Goal: Information Seeking & Learning: Learn about a topic

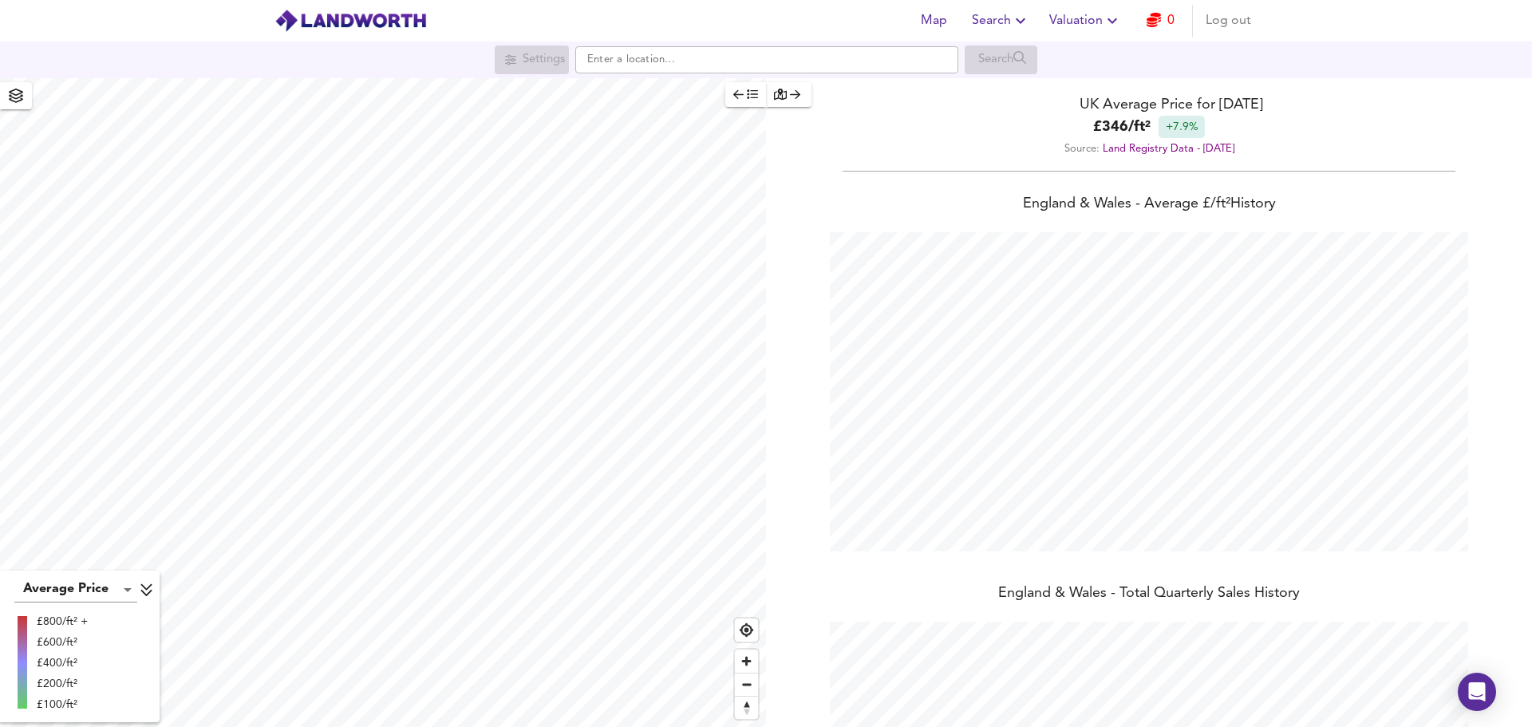
scroll to position [727, 1532]
click at [1006, 24] on span "Search" at bounding box center [1001, 21] width 58 height 22
click at [1009, 90] on li "Search History" at bounding box center [1002, 86] width 158 height 29
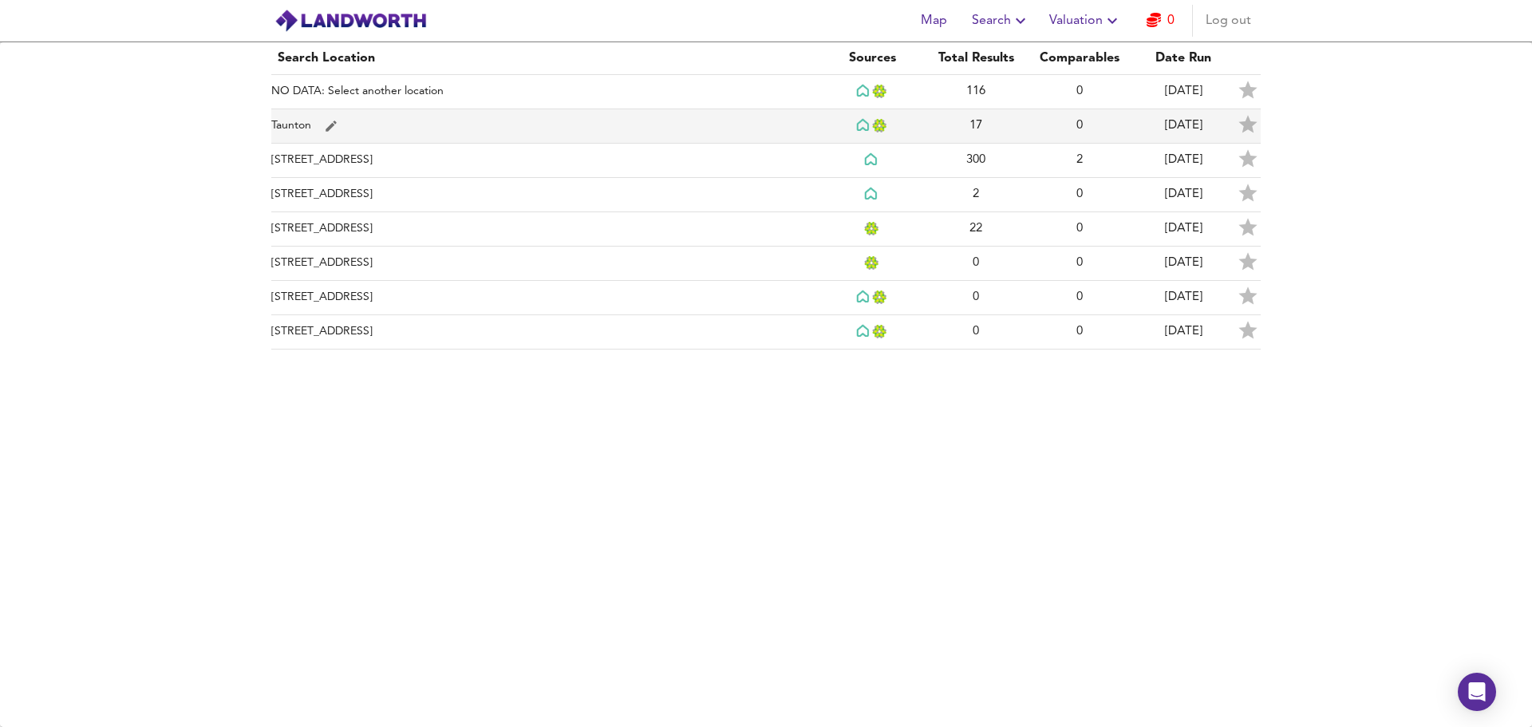
click at [306, 124] on td "Taunton" at bounding box center [545, 126] width 549 height 34
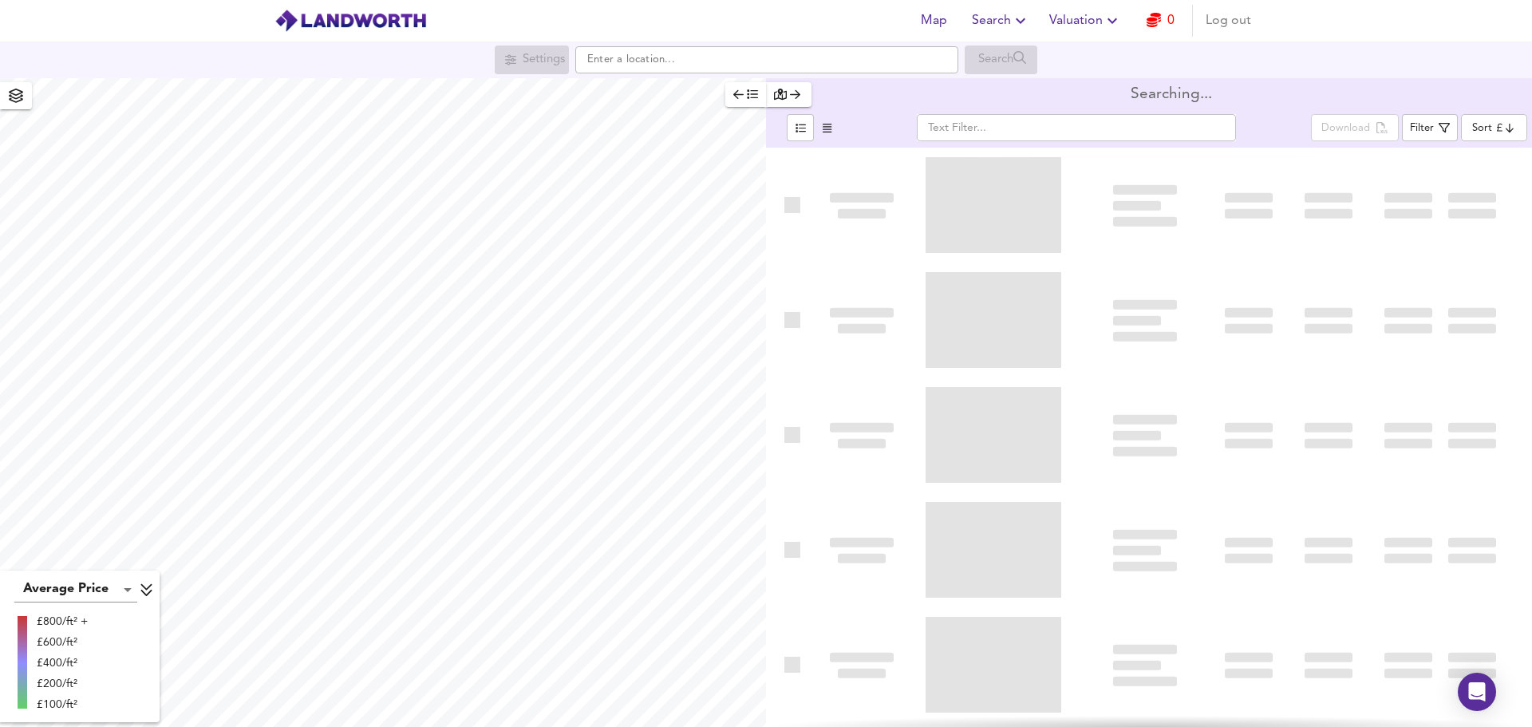
type input "bestdeal"
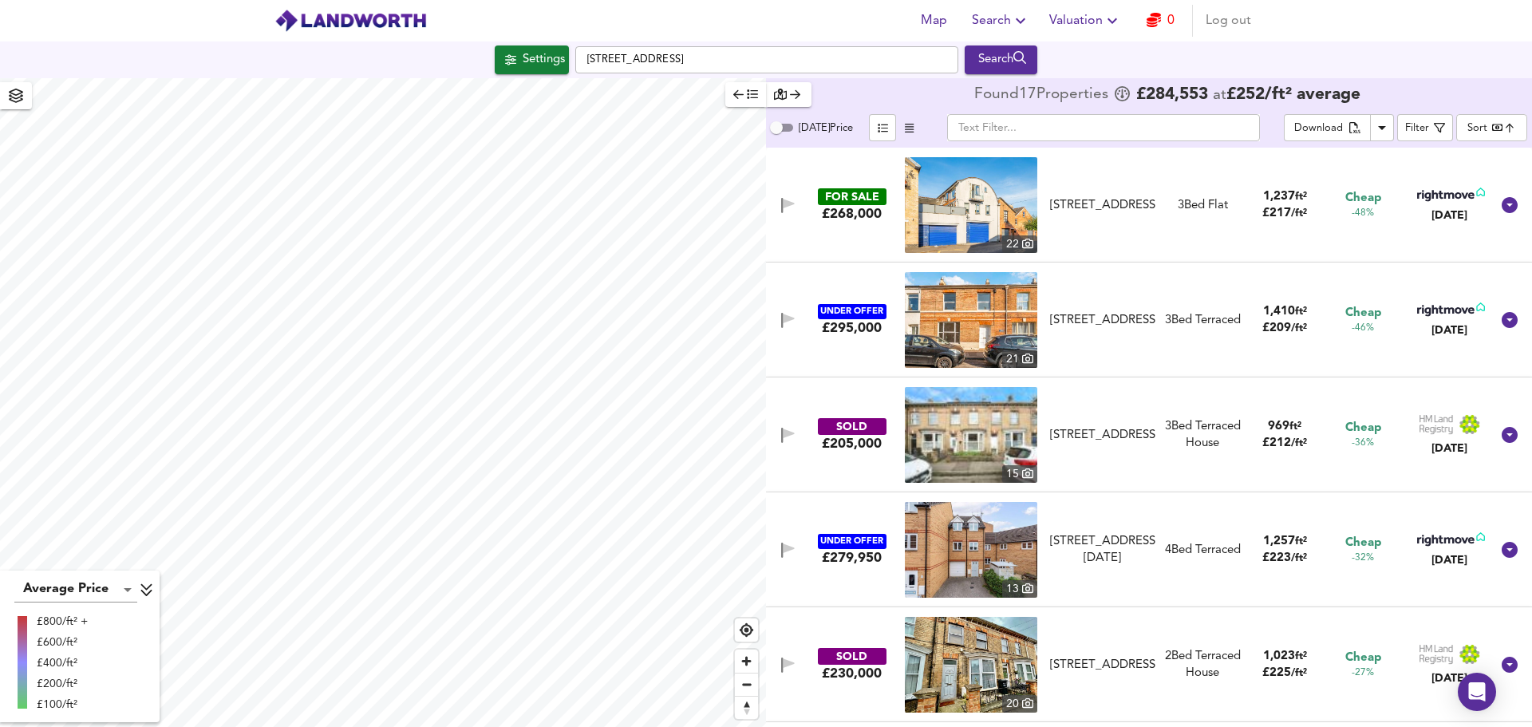
checkbox input "false"
checkbox input "true"
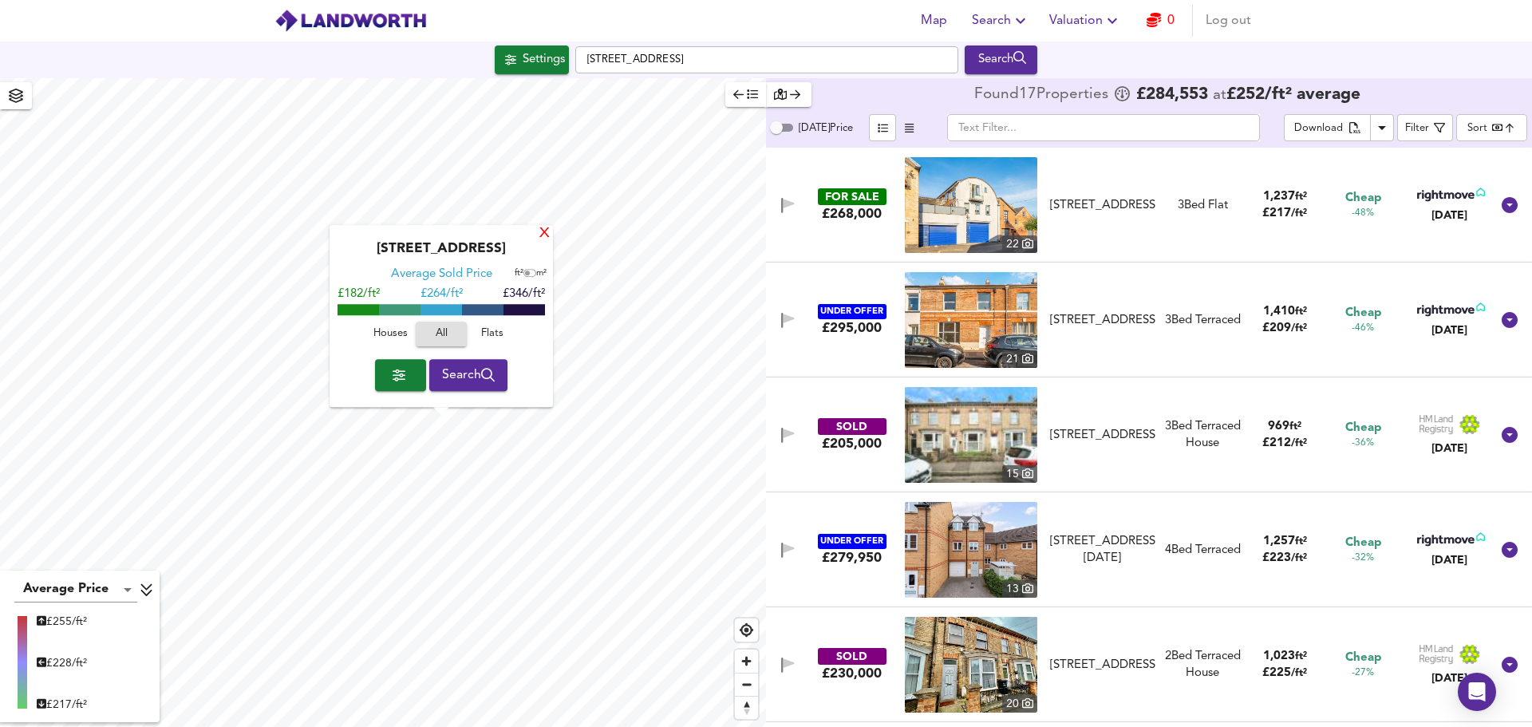
click at [544, 234] on div "X" at bounding box center [545, 234] width 14 height 15
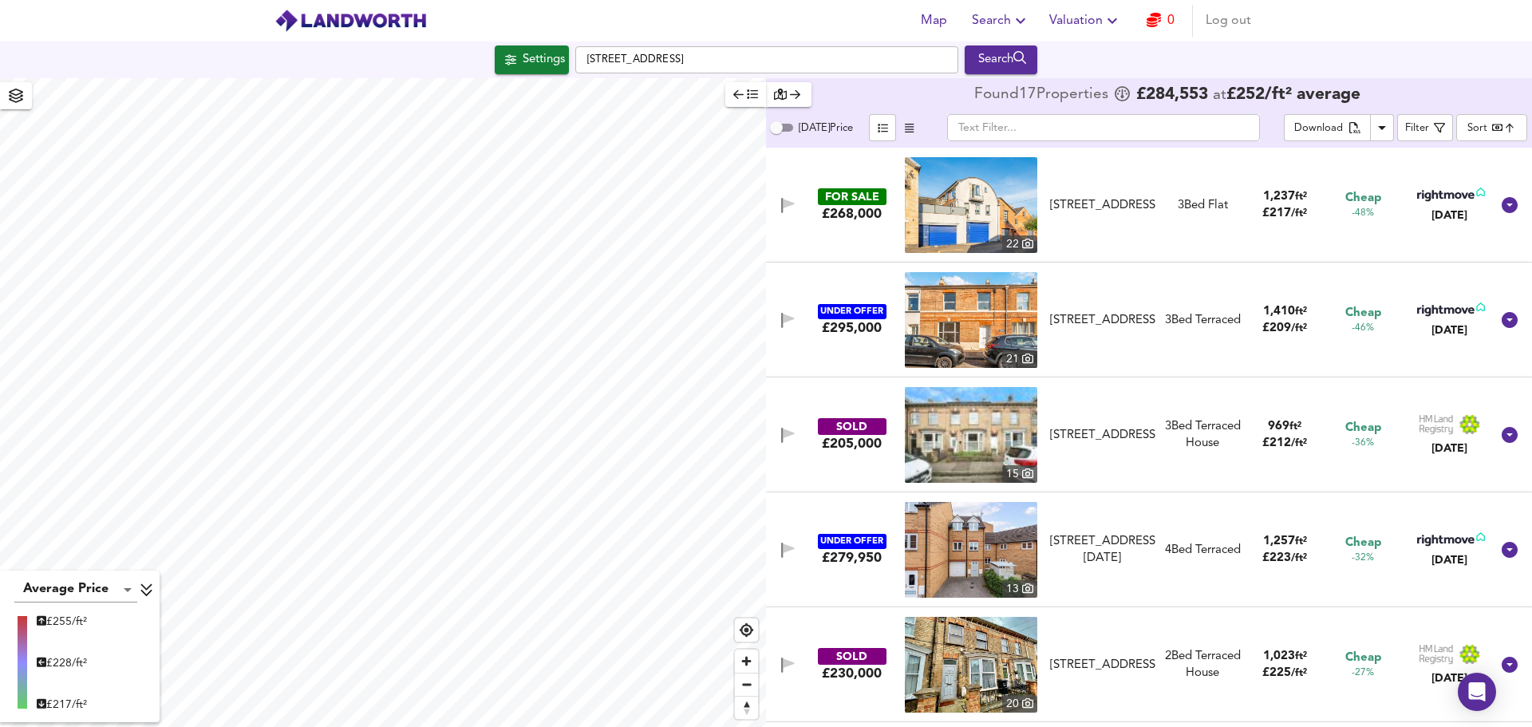
type input "1456"
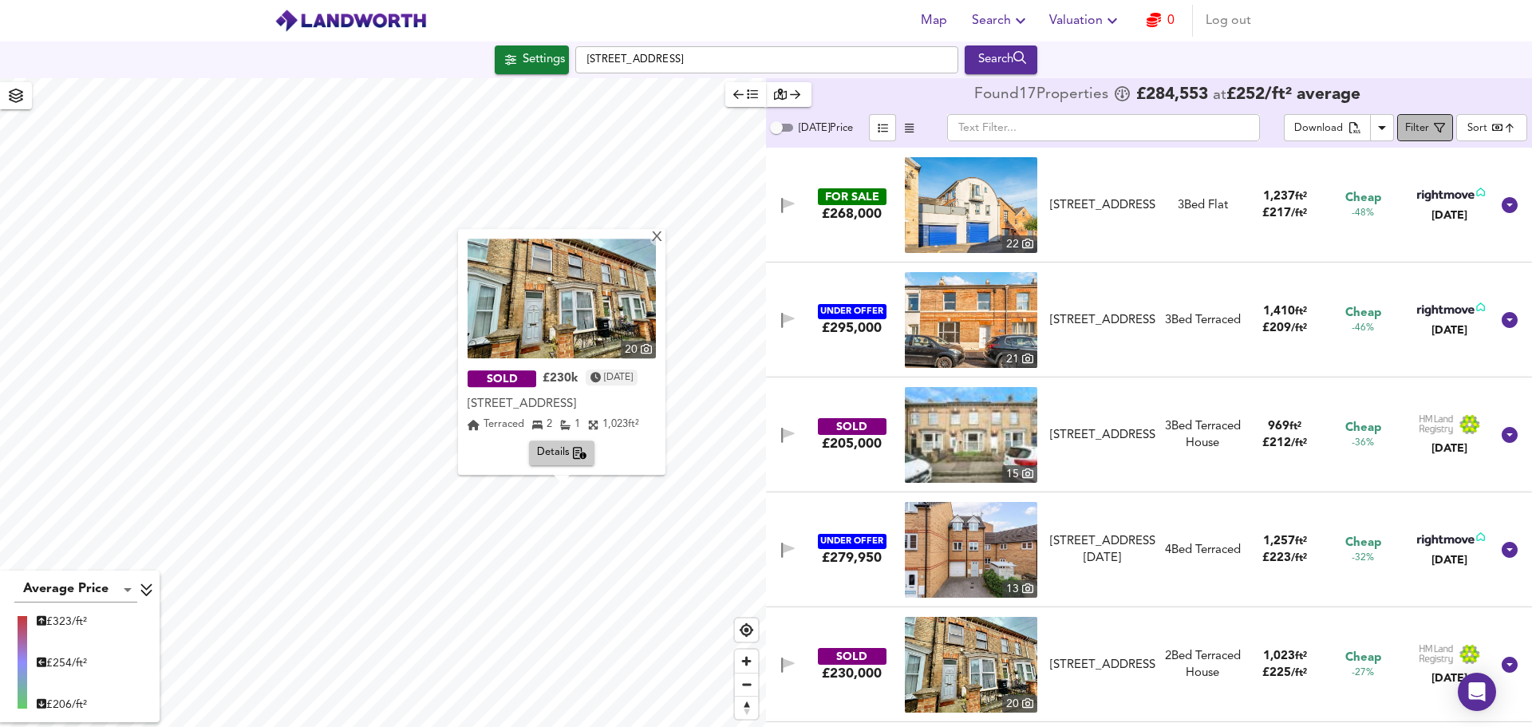
click at [1416, 129] on div "Filter" at bounding box center [1417, 129] width 24 height 18
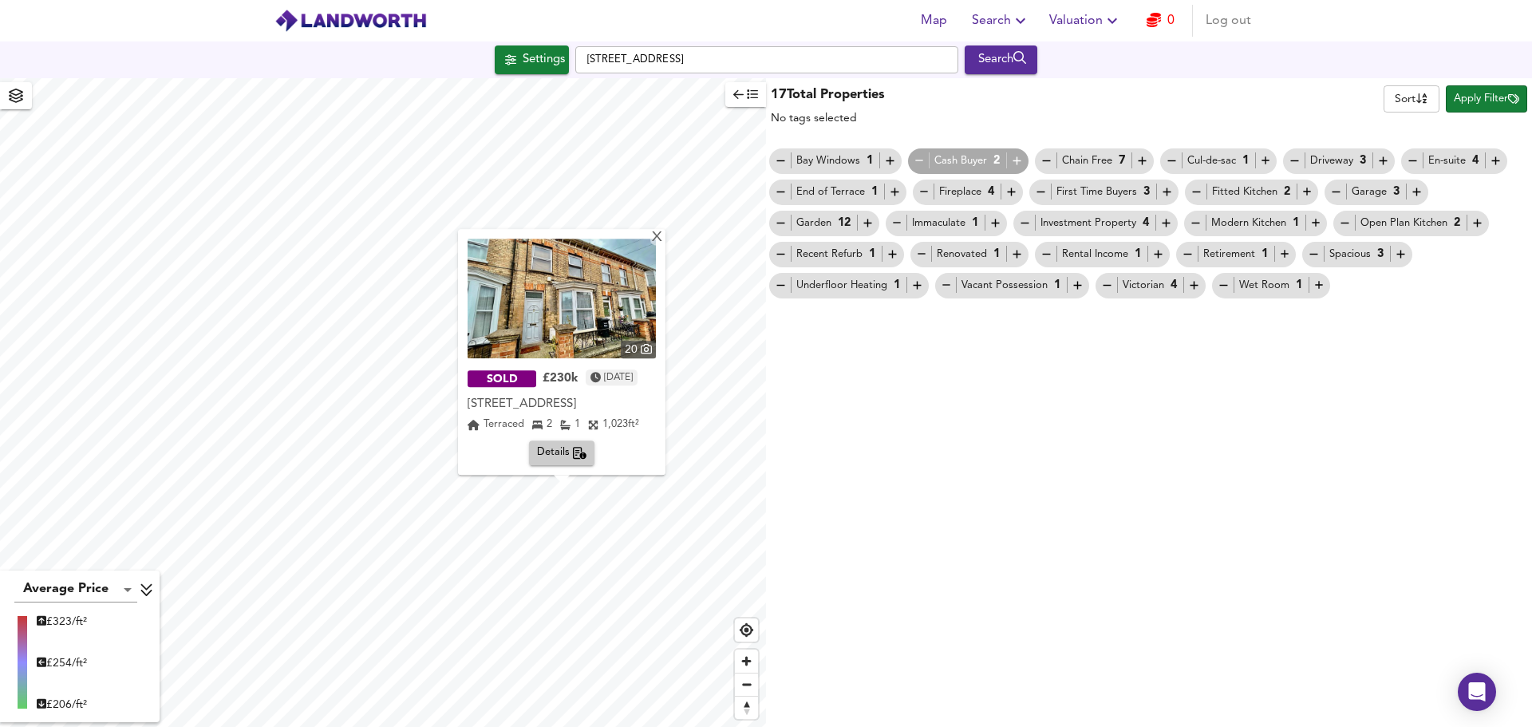
click at [919, 160] on icon "button" at bounding box center [919, 160] width 8 height 1
click at [1135, 288] on div "Victorian 4" at bounding box center [1150, 285] width 101 height 17
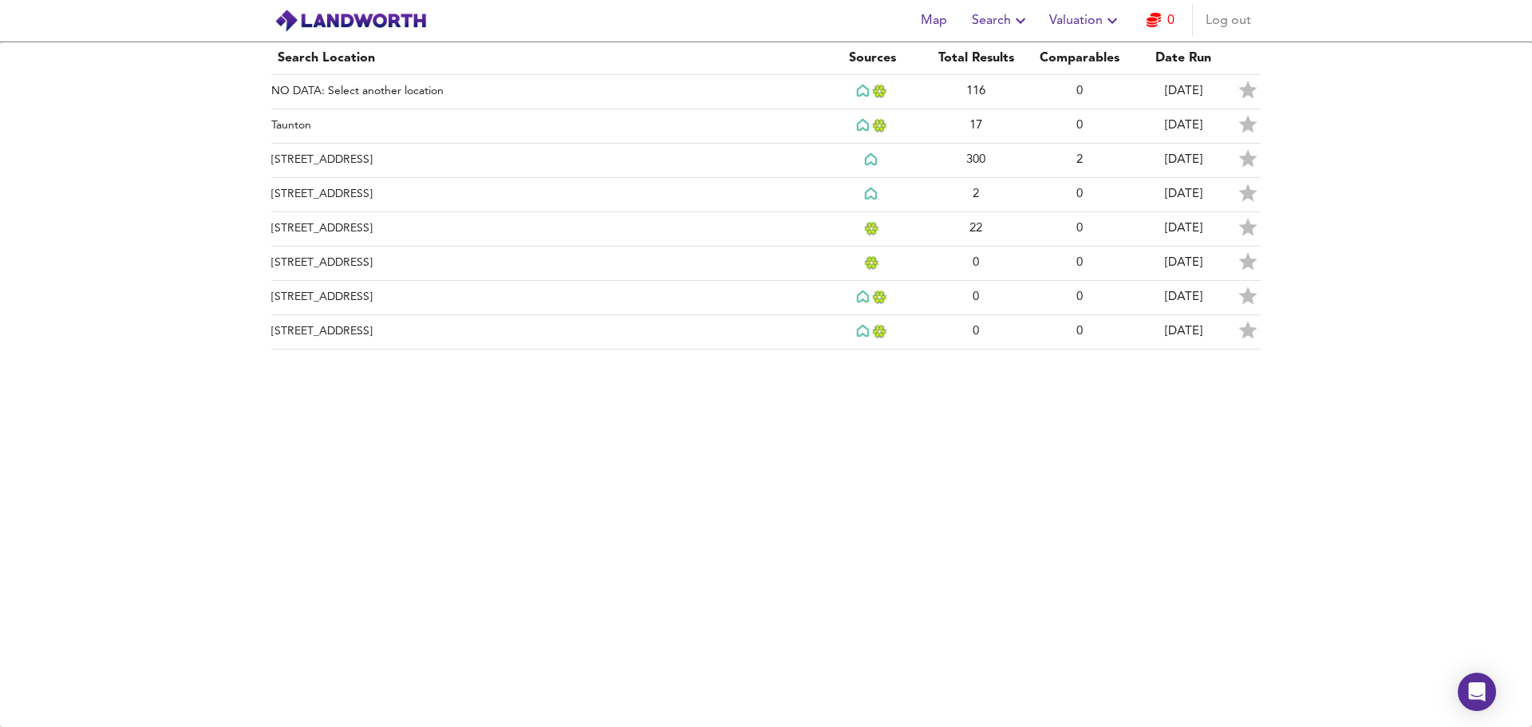
click at [993, 19] on span "Search" at bounding box center [1001, 21] width 58 height 22
click at [1080, 20] on span "Valuation" at bounding box center [1085, 21] width 73 height 22
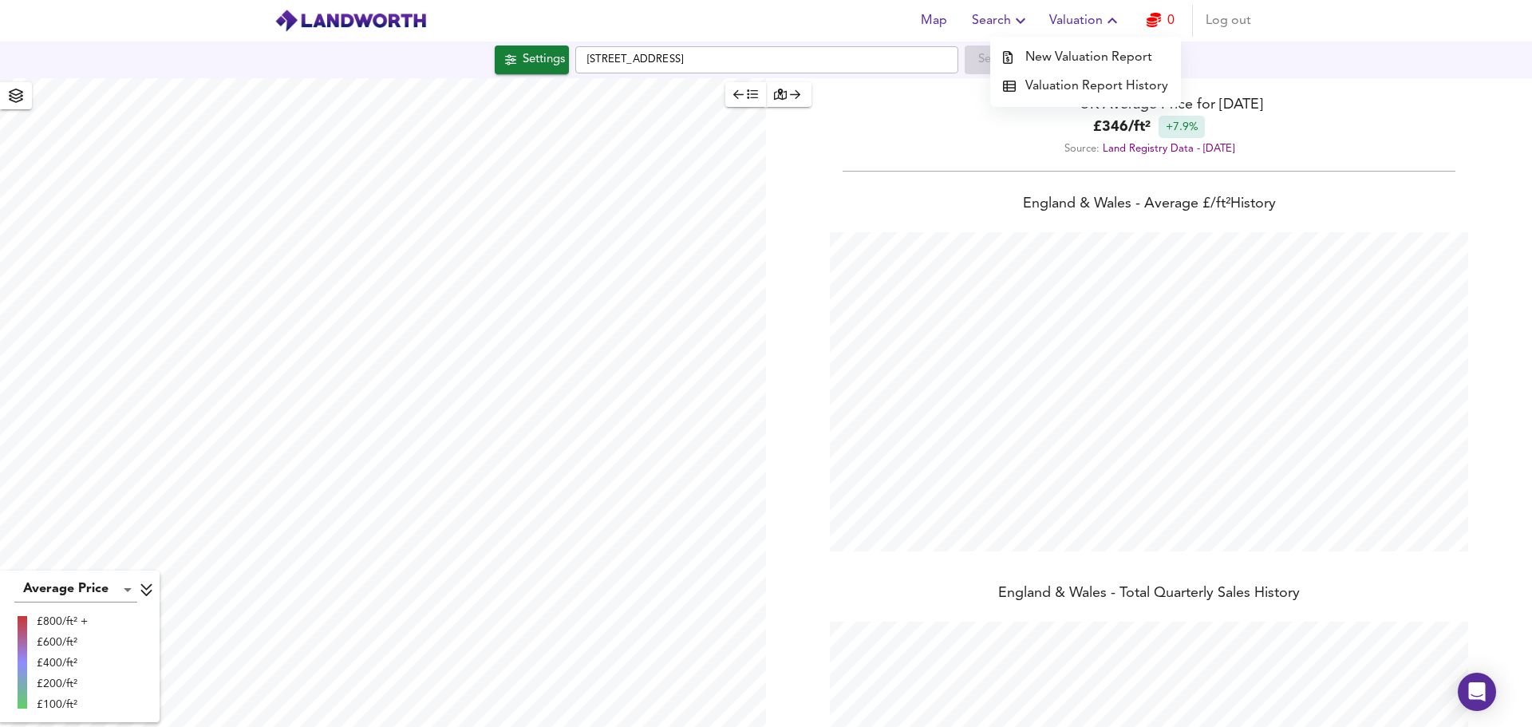
scroll to position [727, 1532]
type input "4075"
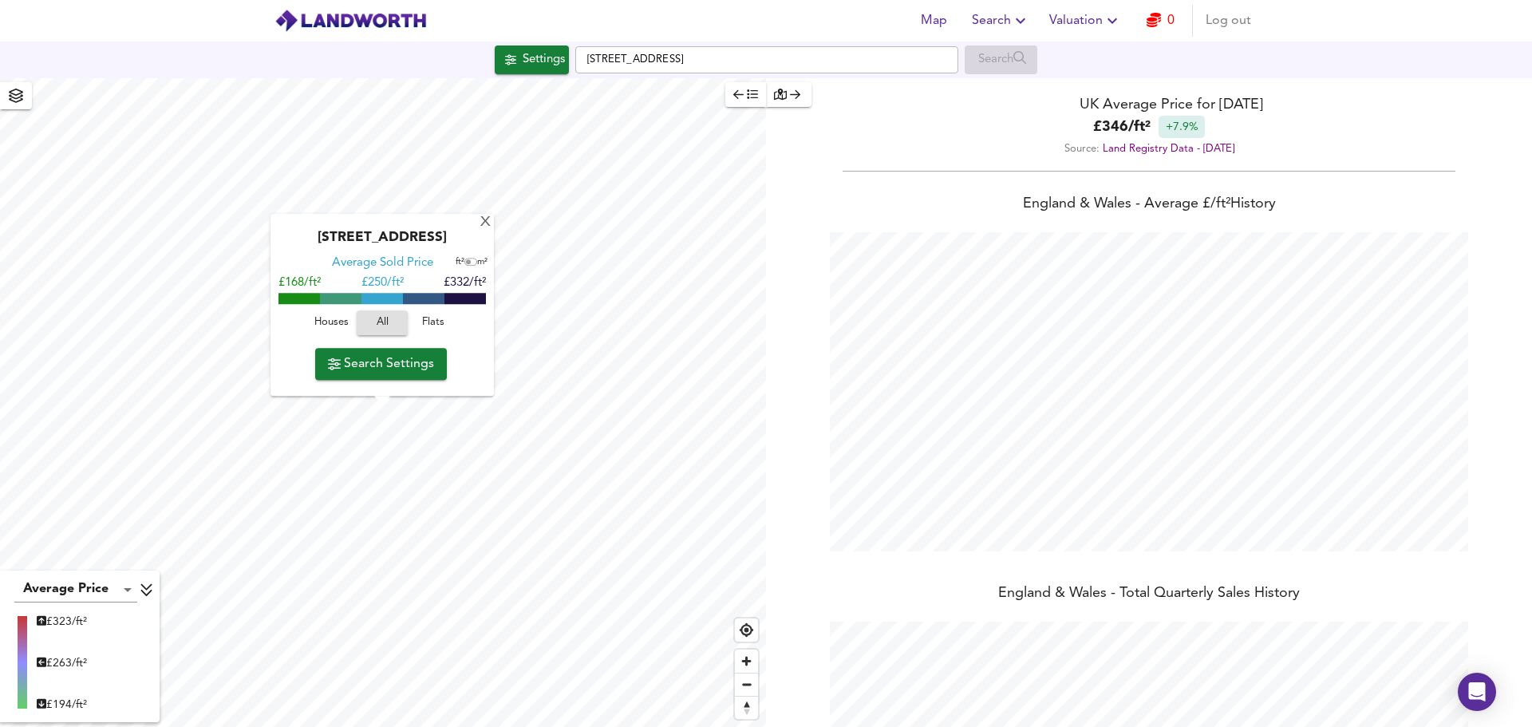
checkbox input "false"
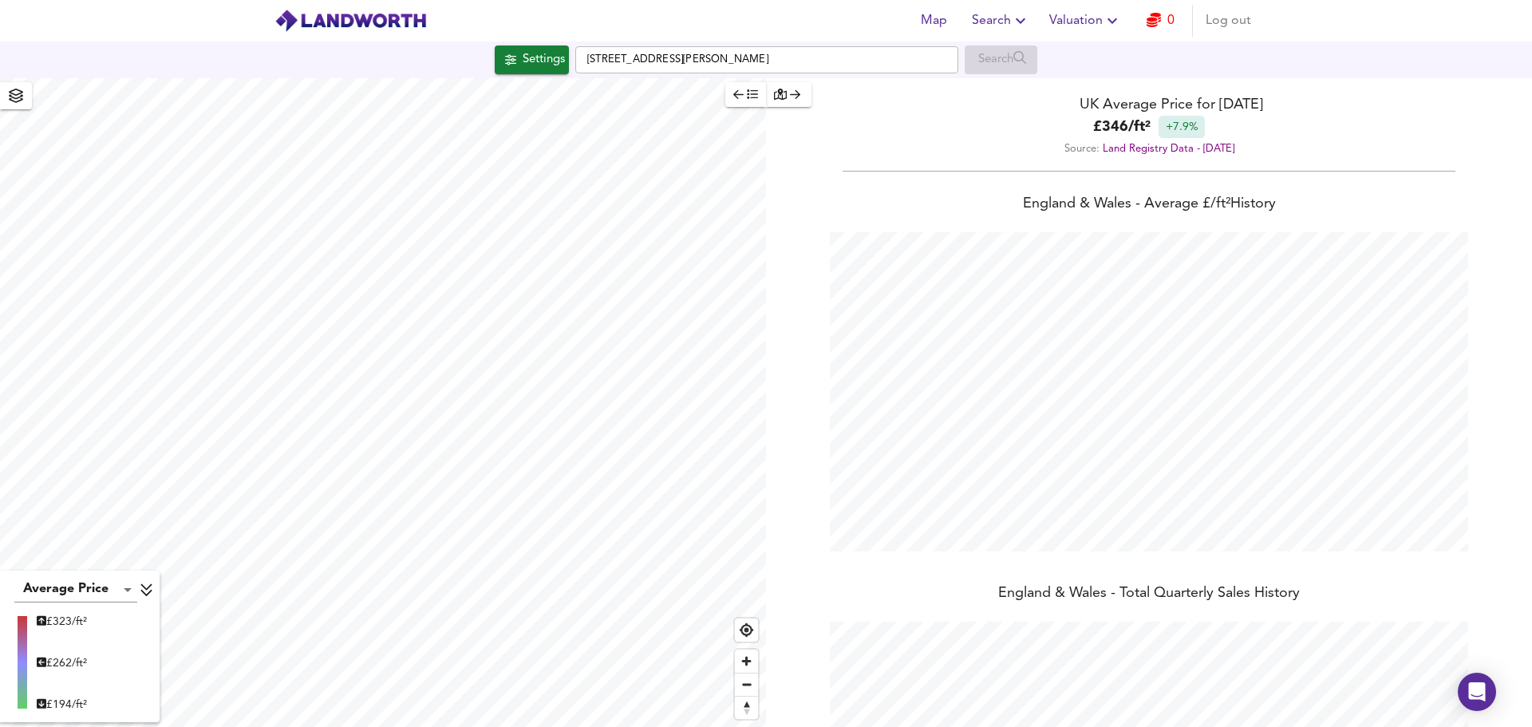
type input "5875"
click at [734, 62] on input "French Weir Close, TA1 1XJ" at bounding box center [766, 59] width 383 height 27
click at [940, 16] on span "Map" at bounding box center [934, 21] width 38 height 22
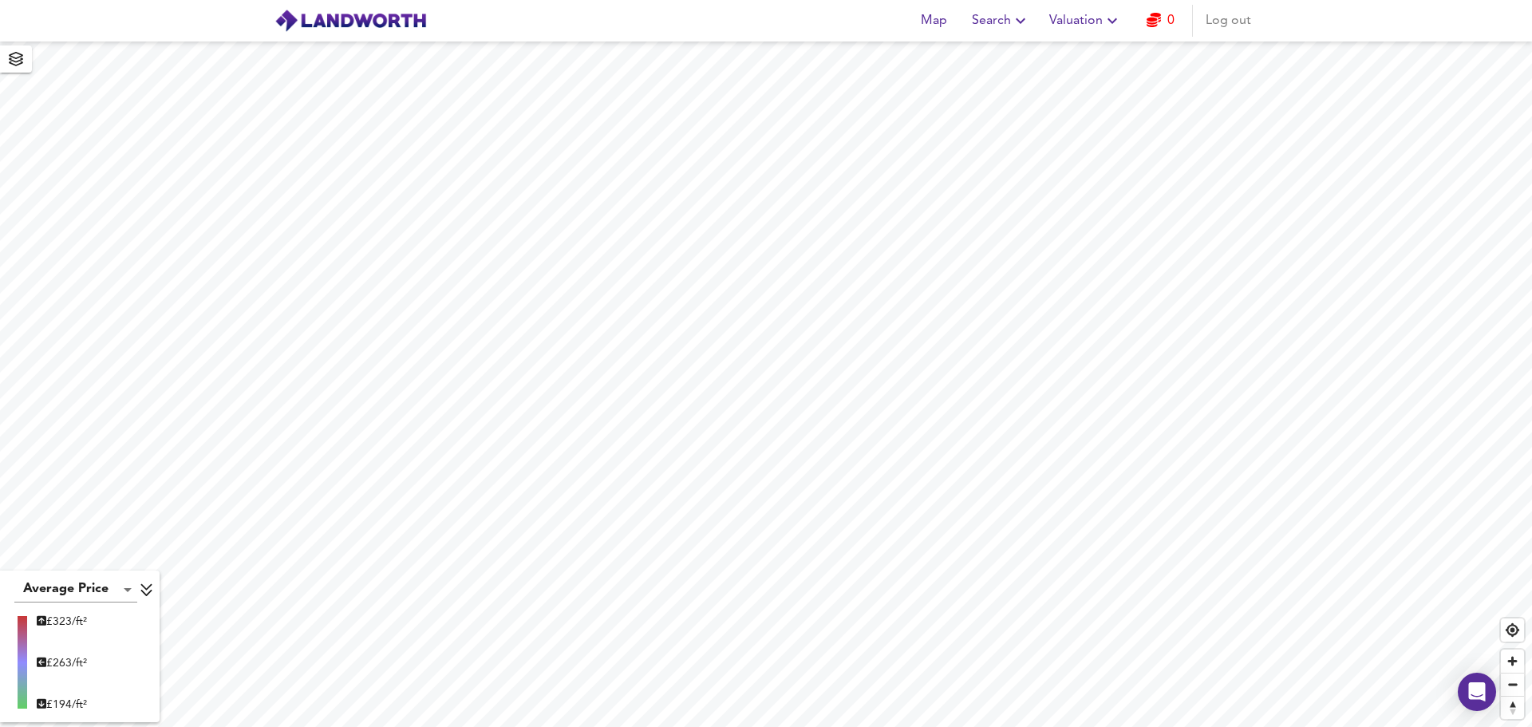
click at [23, 69] on span "button" at bounding box center [16, 59] width 26 height 22
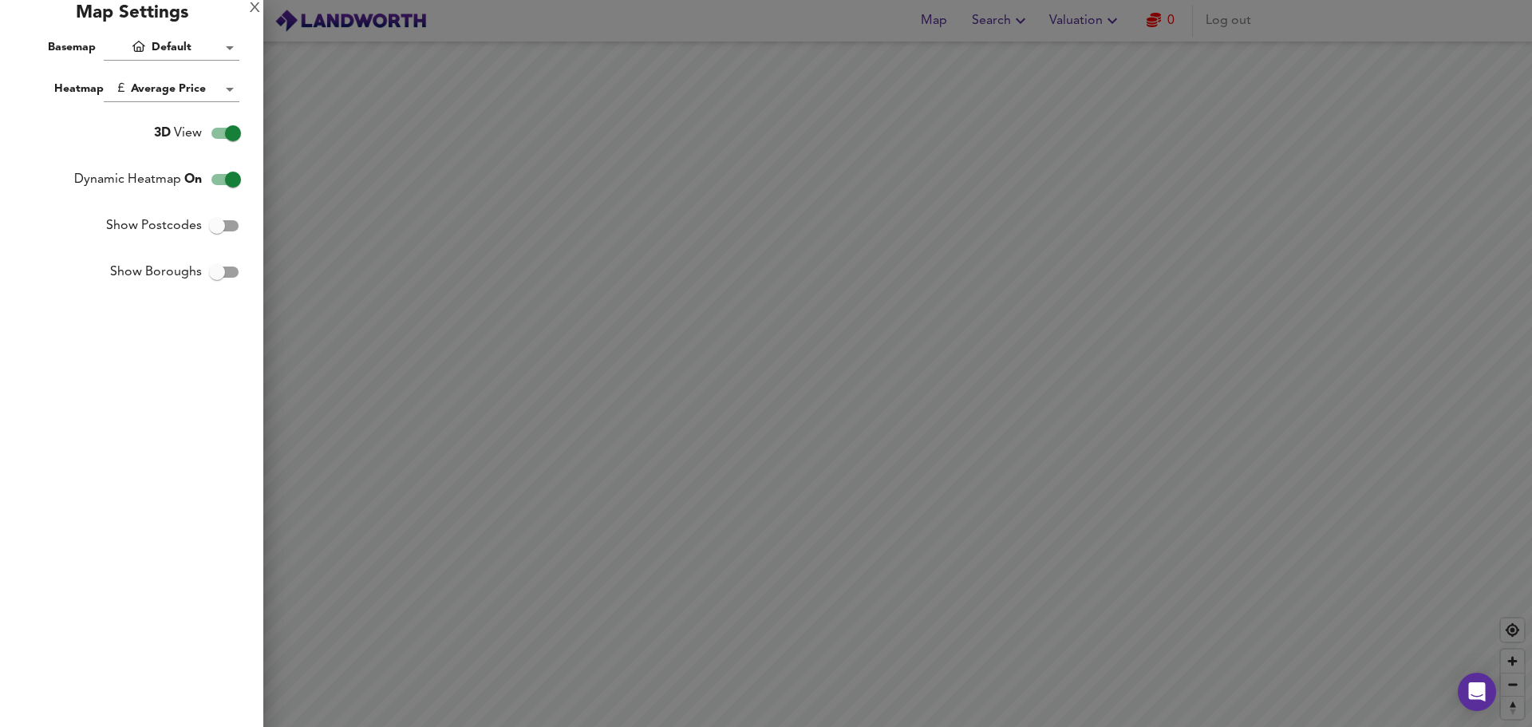
click at [344, 121] on div at bounding box center [766, 363] width 1532 height 727
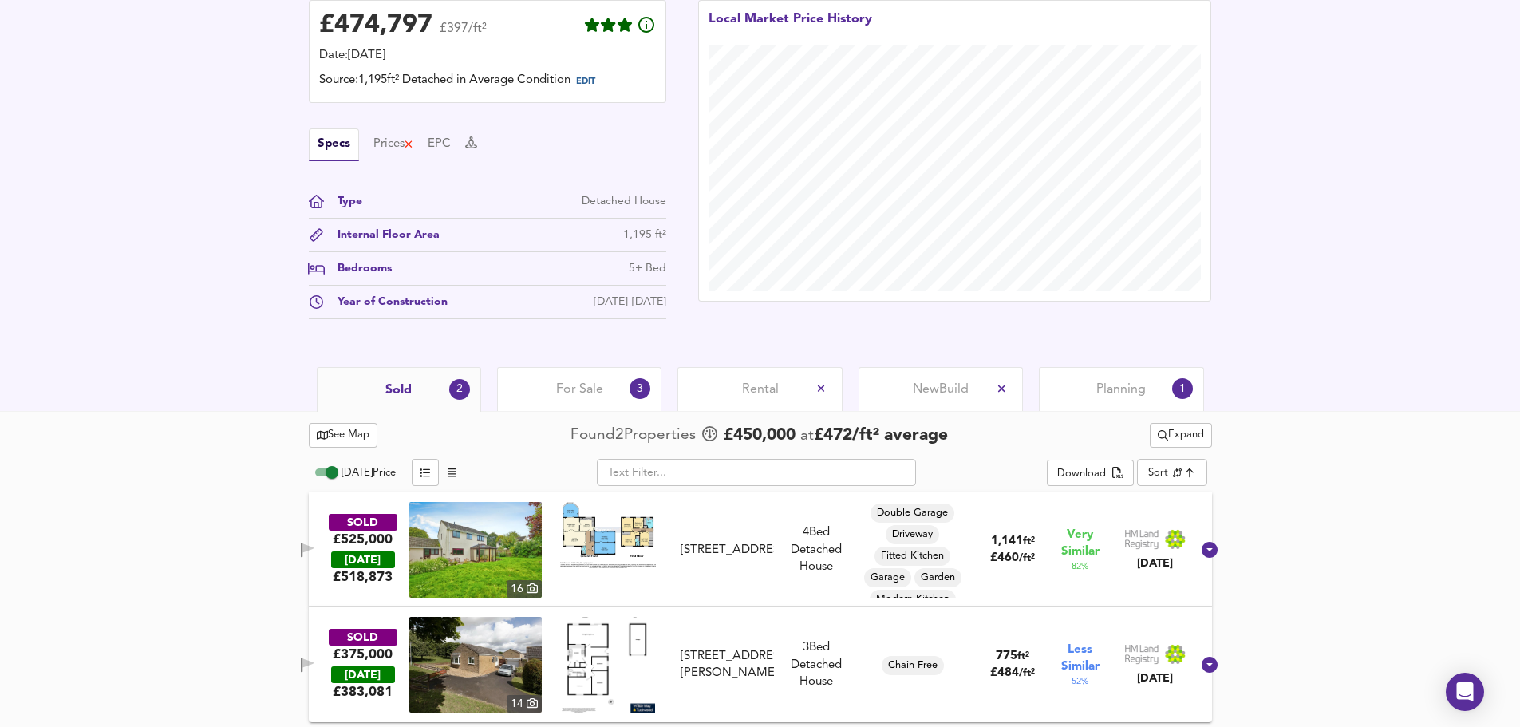
scroll to position [425, 0]
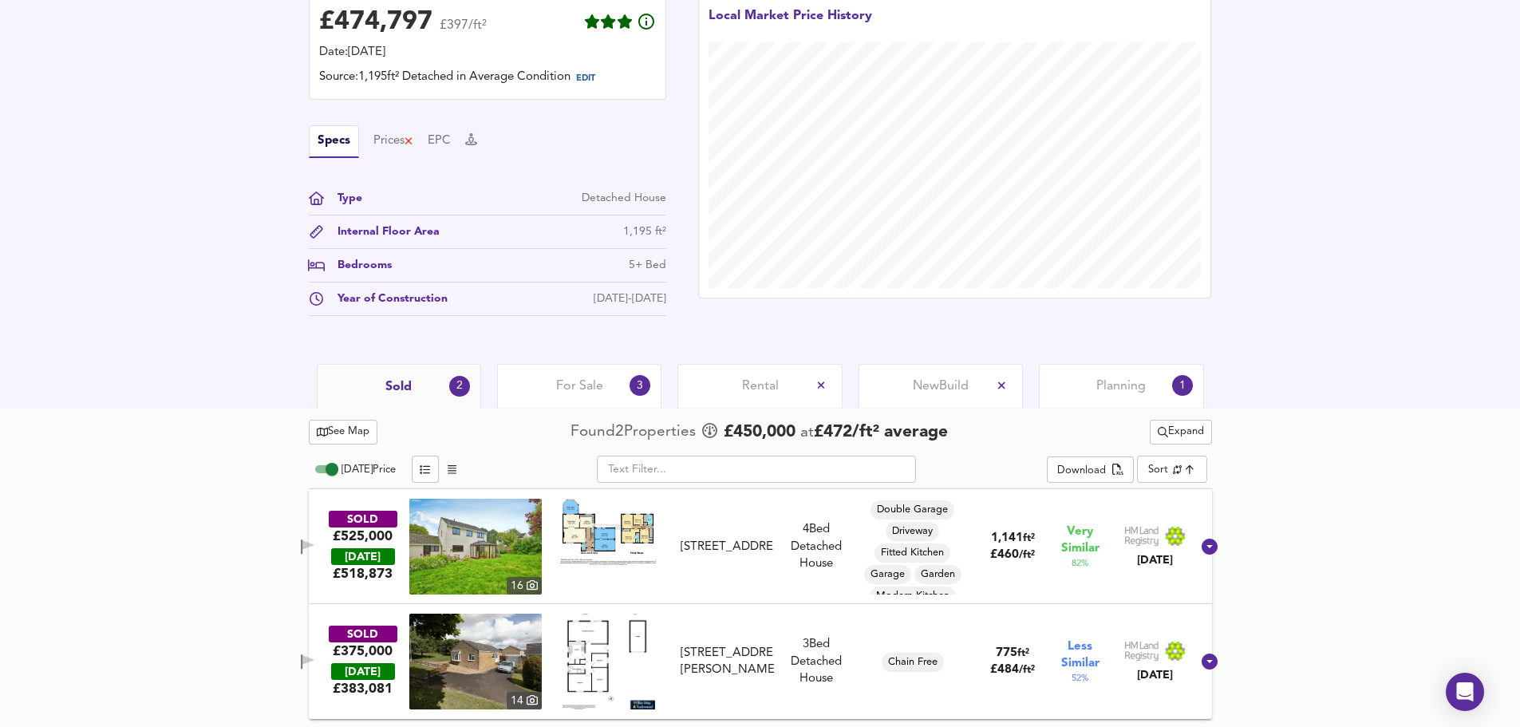
click at [561, 387] on span "For Sale" at bounding box center [579, 386] width 47 height 18
